Goal: Obtain resource: Download file/media

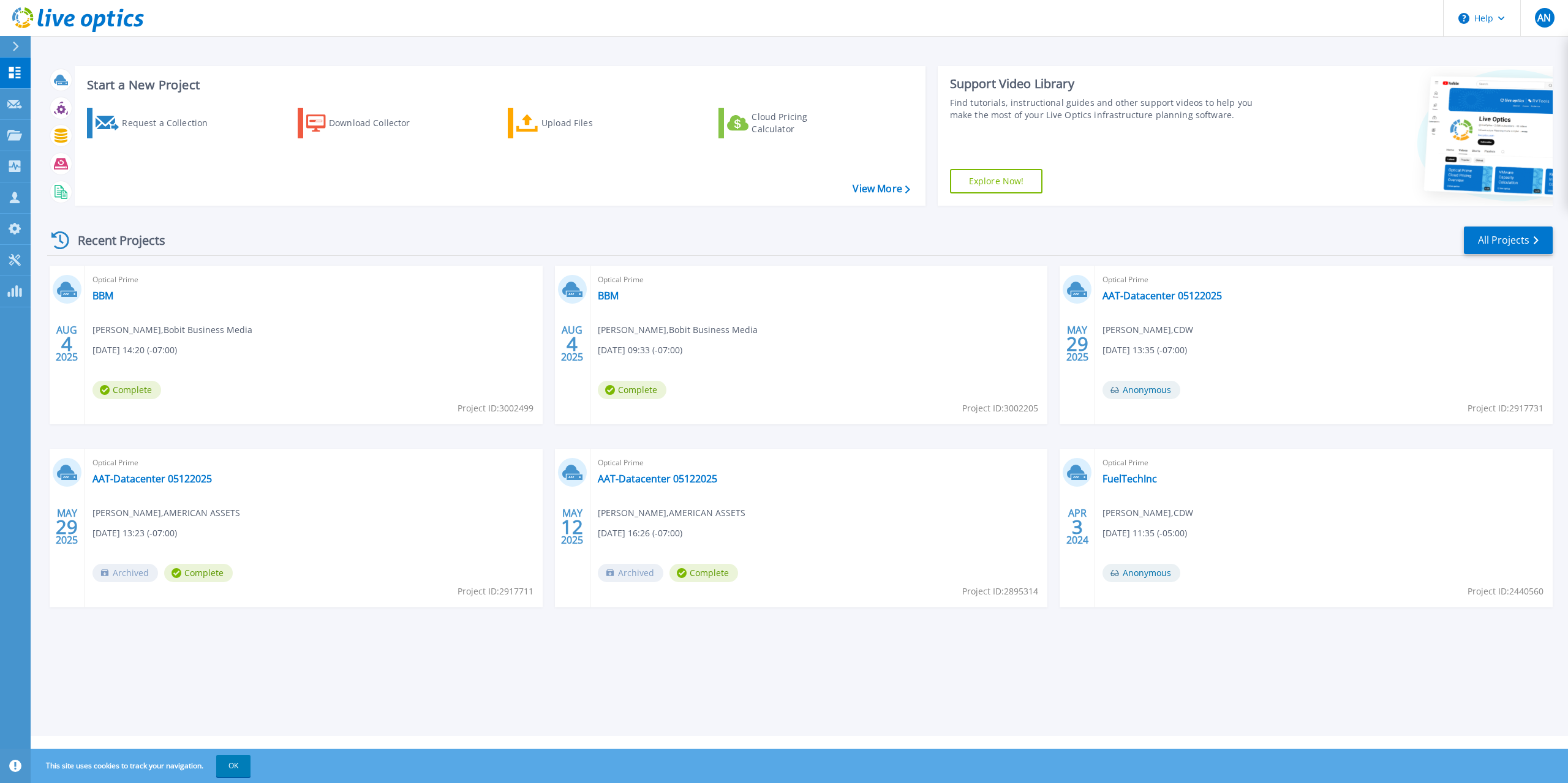
click at [75, 341] on div "[DATE]" at bounding box center [66, 344] width 24 height 45
click at [90, 295] on div "Optical Prime BBM [PERSON_NAME] , Bobit Business Media [DATE] 14:20 (-07:00) Co…" at bounding box center [314, 345] width 457 height 158
click at [98, 294] on link "BBM" at bounding box center [102, 296] width 21 height 12
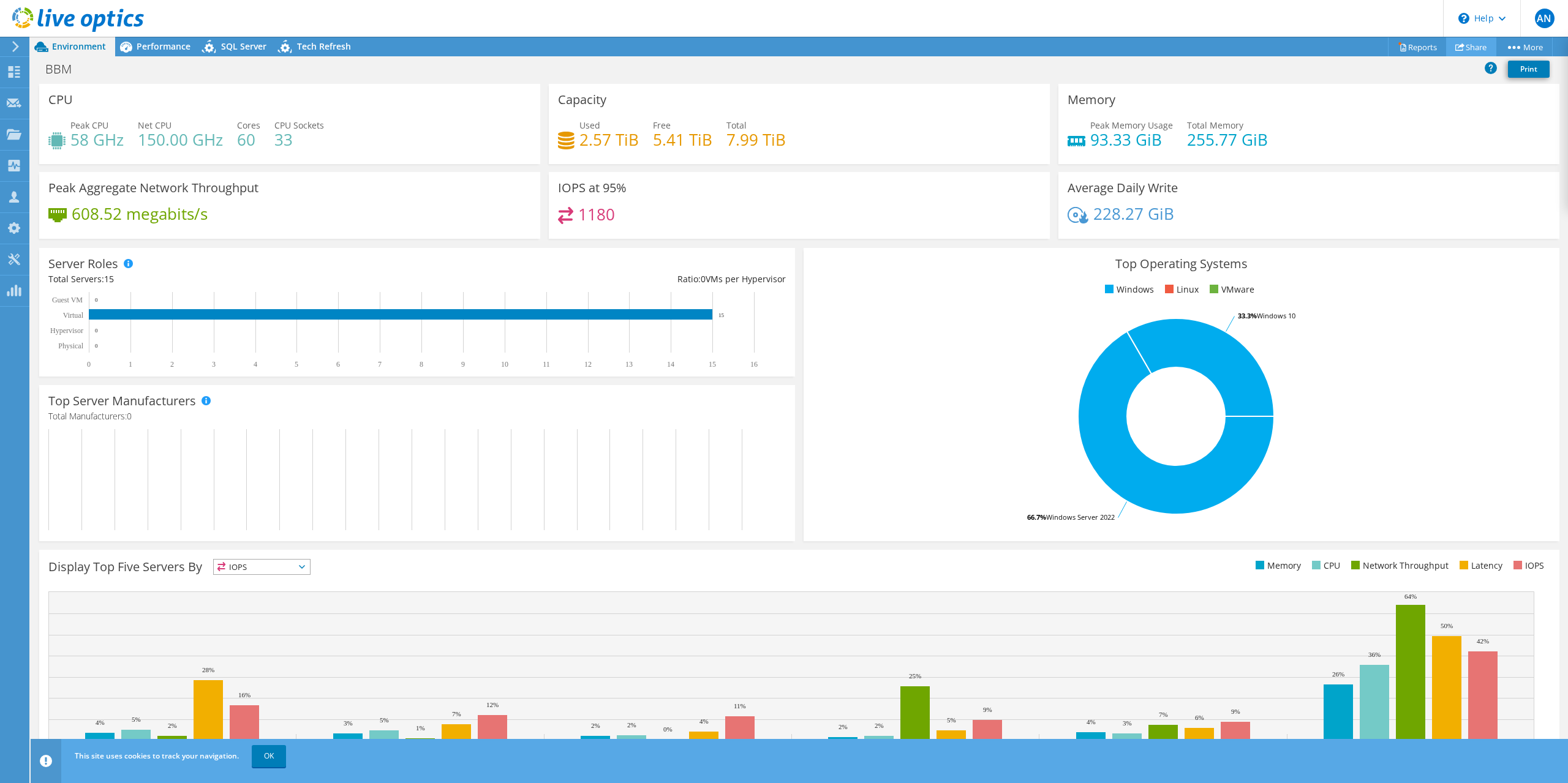
click at [1483, 48] on link "Share" at bounding box center [1471, 46] width 50 height 19
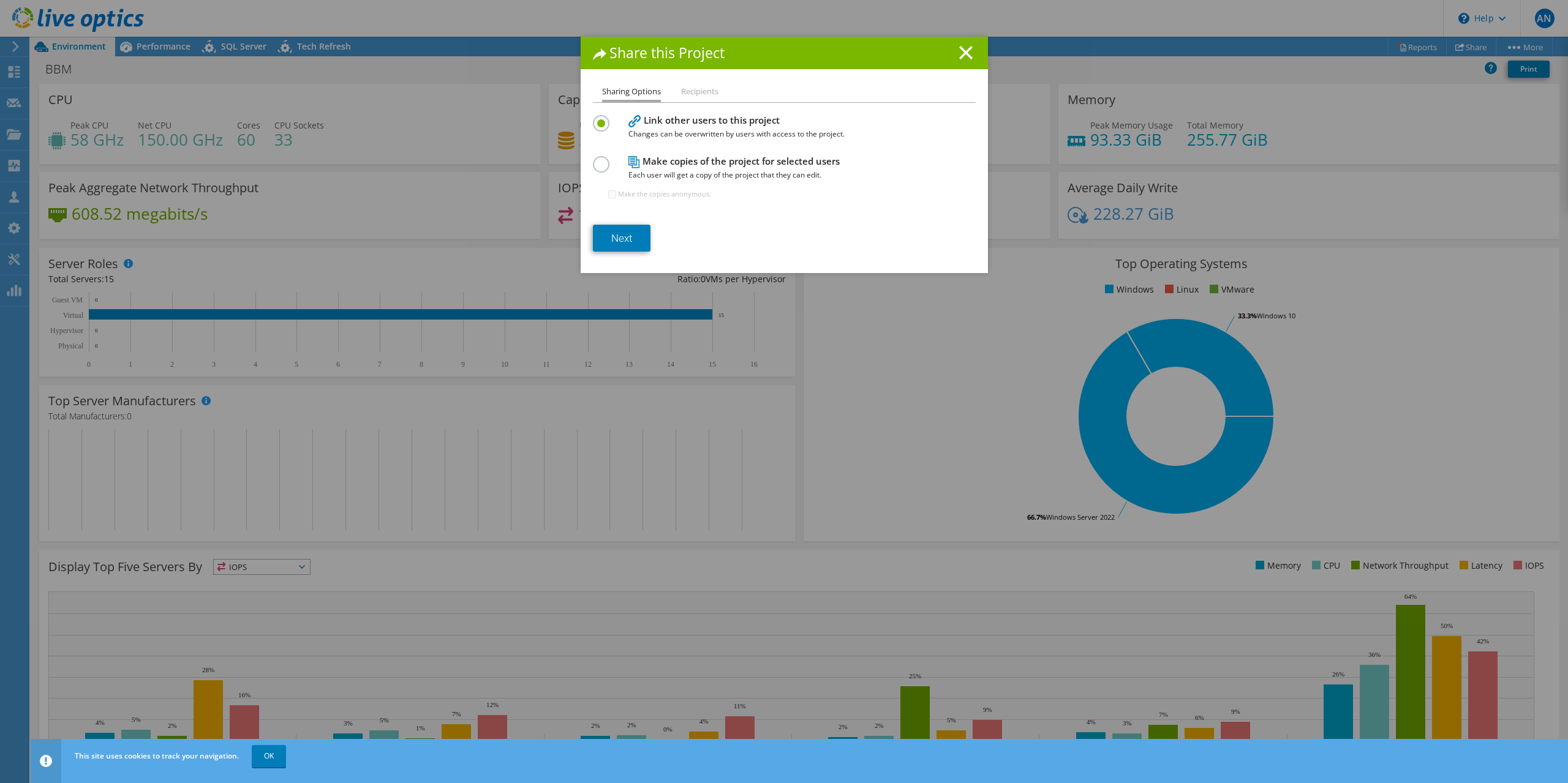
click at [963, 62] on div "Share this Project" at bounding box center [784, 53] width 408 height 33
click at [962, 50] on line at bounding box center [966, 53] width 12 height 12
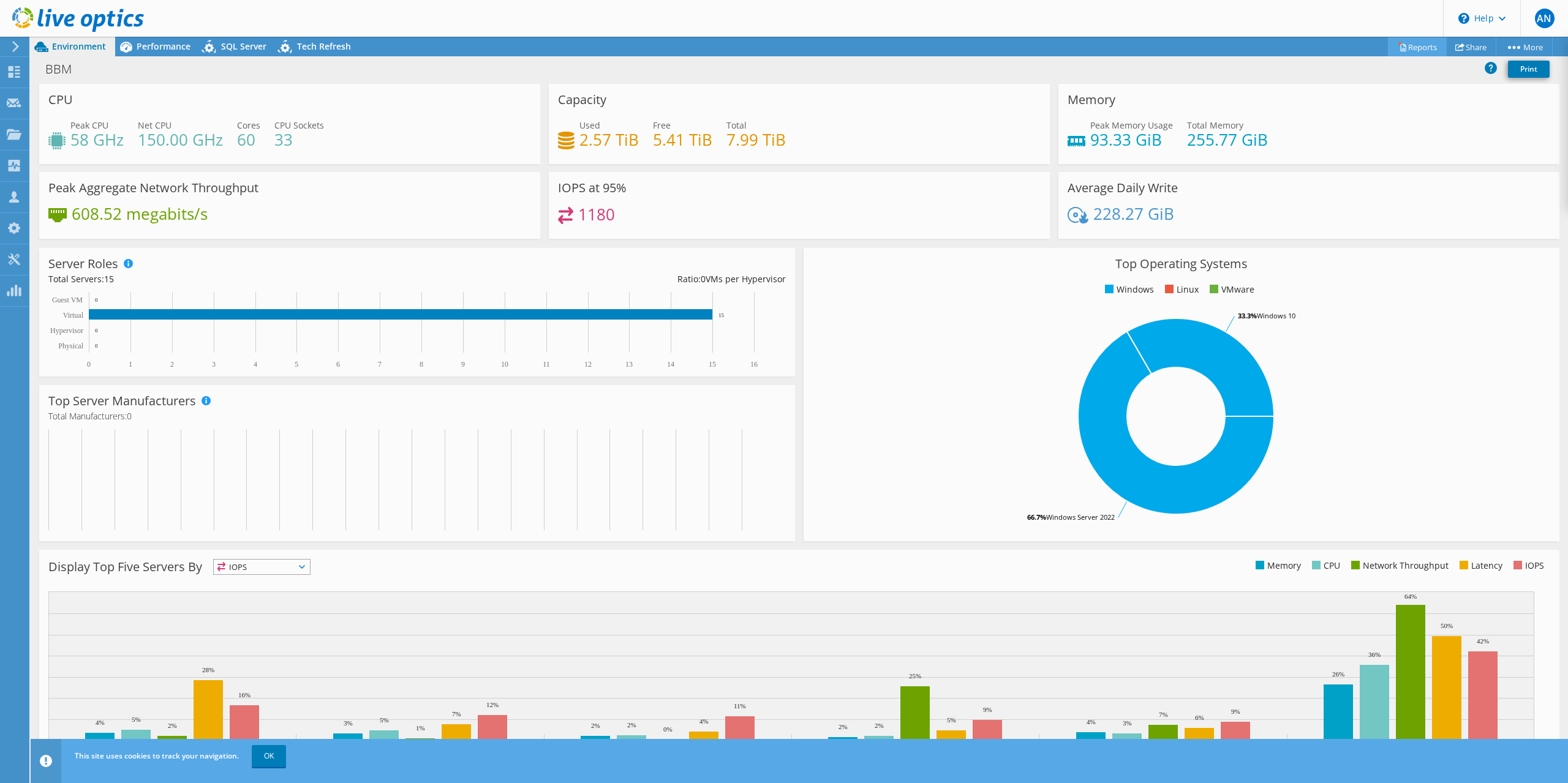
click at [1421, 51] on div "This project has been archived. No changes can be made, and graphs and summary …" at bounding box center [798, 410] width 1537 height 746
click at [1416, 46] on link "Reports" at bounding box center [1416, 46] width 59 height 19
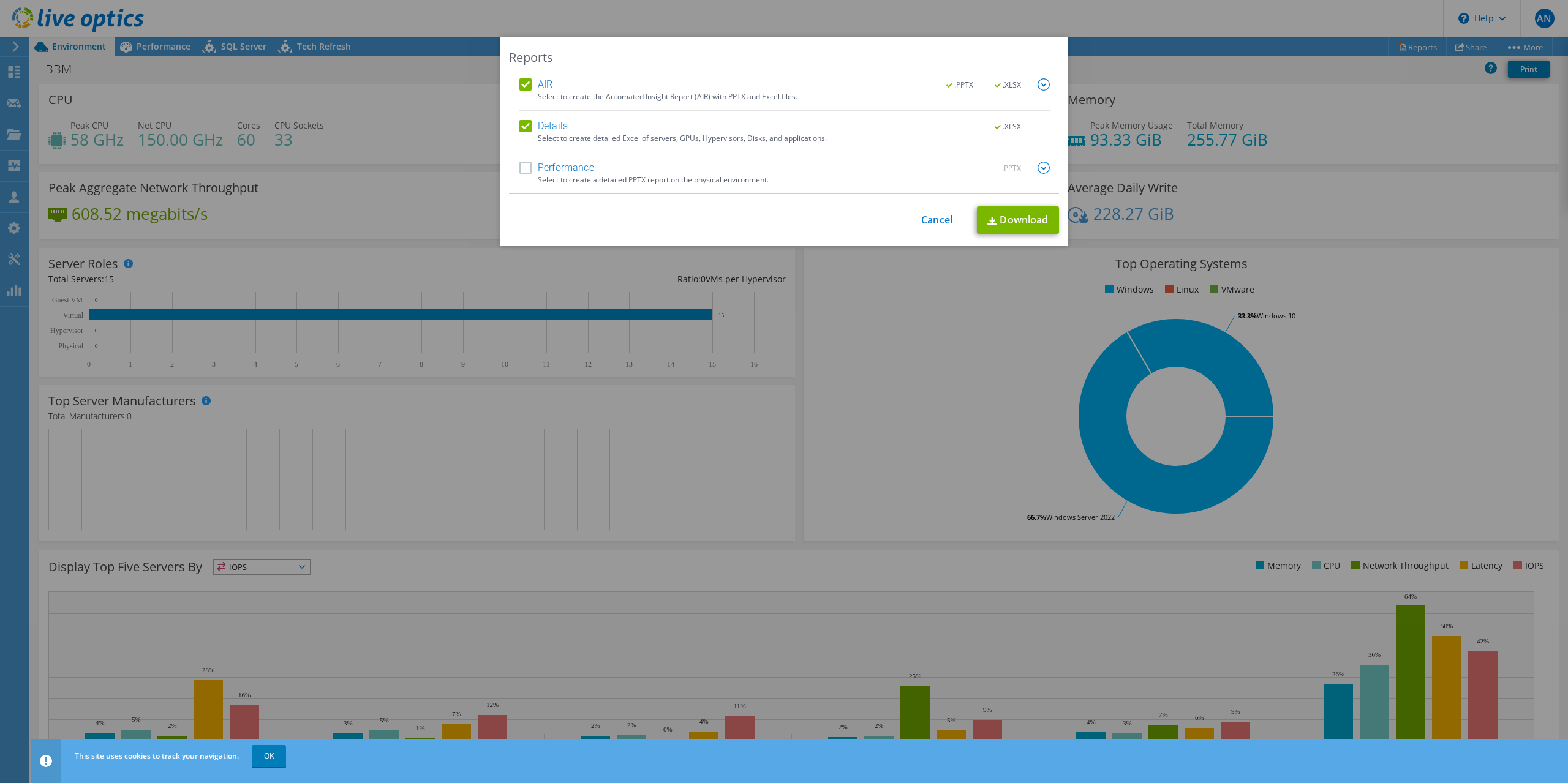
click at [520, 168] on label "Performance" at bounding box center [557, 168] width 75 height 12
click at [0, 0] on input "Performance" at bounding box center [0, 0] width 0 height 0
click at [1031, 220] on link "Download" at bounding box center [1018, 220] width 82 height 27
